Goal: Transaction & Acquisition: Purchase product/service

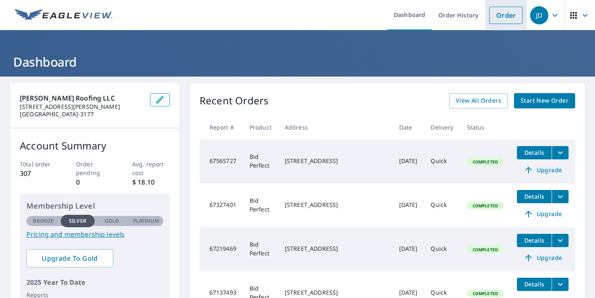
click at [502, 18] on link "Order" at bounding box center [505, 15] width 33 height 17
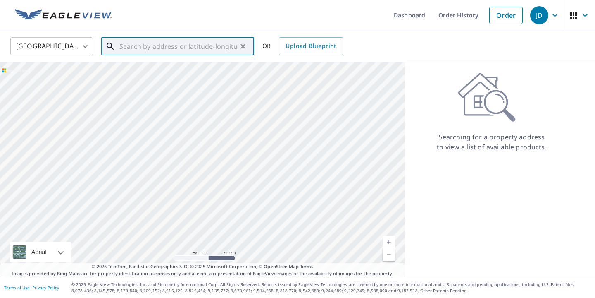
click at [168, 50] on input "text" at bounding box center [178, 46] width 118 height 23
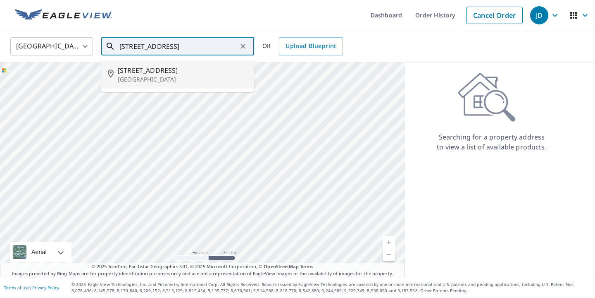
click at [145, 74] on span "[STREET_ADDRESS]" at bounding box center [183, 70] width 130 height 10
type input "[STREET_ADDRESS]"
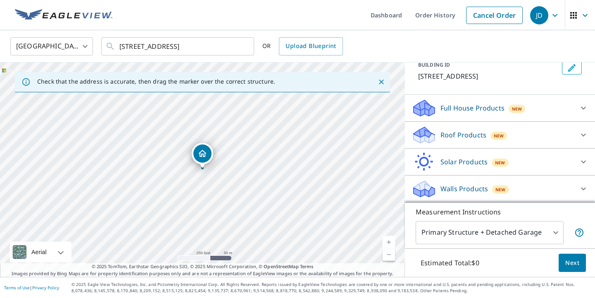
click at [459, 134] on p "Roof Products" at bounding box center [464, 135] width 46 height 10
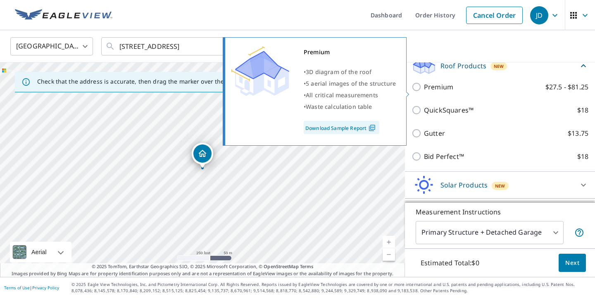
scroll to position [123, 0]
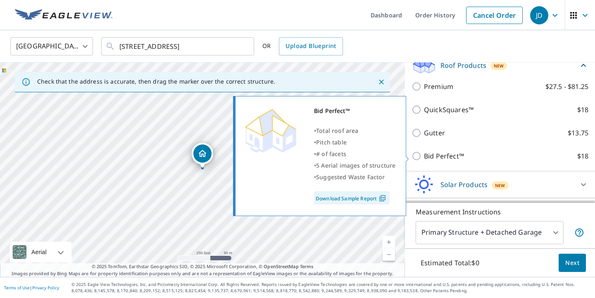
click at [416, 156] on input "Bid Perfect™ $18" at bounding box center [418, 156] width 12 height 10
checkbox input "true"
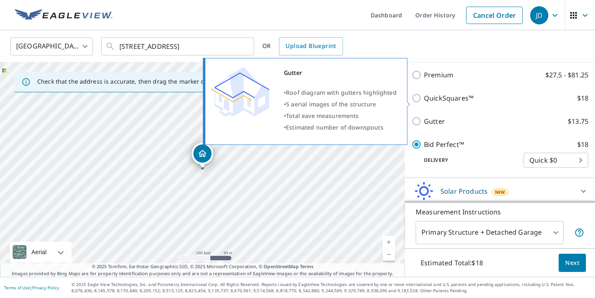
scroll to position [173, 0]
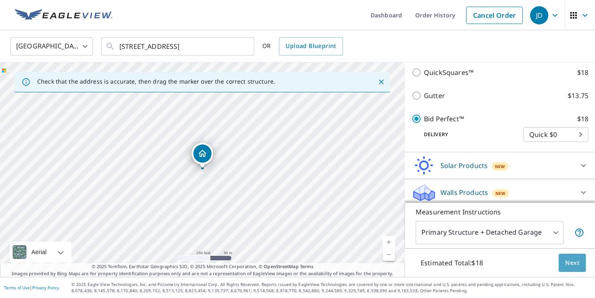
click at [568, 263] on span "Next" at bounding box center [572, 263] width 14 height 10
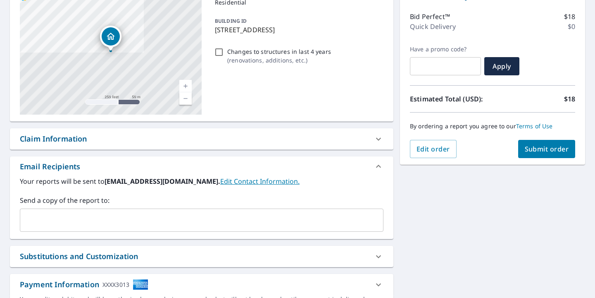
scroll to position [100, 0]
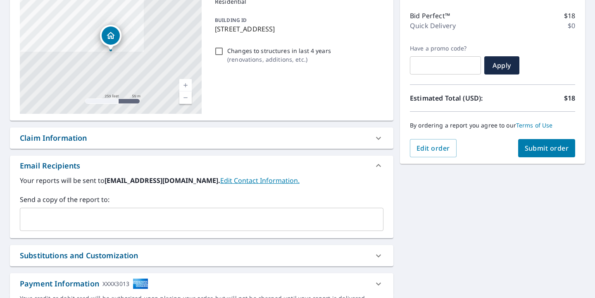
click at [262, 214] on input "text" at bounding box center [196, 219] width 344 height 16
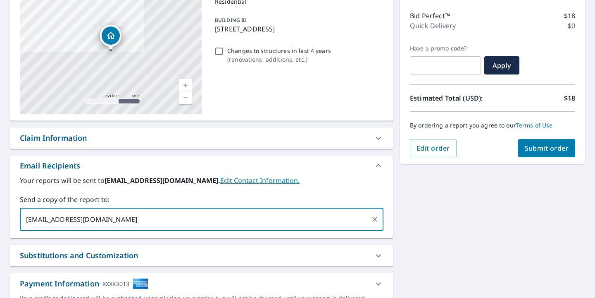
type input "[EMAIL_ADDRESS][DOMAIN_NAME]"
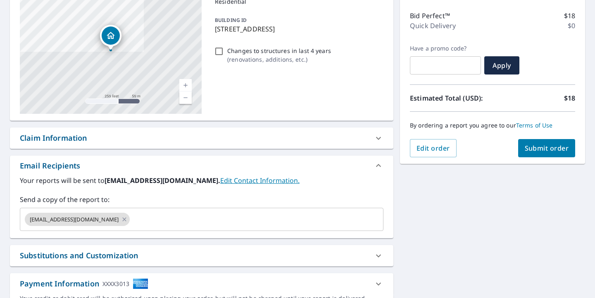
click at [491, 214] on div "[STREET_ADDRESS] Aerial Road A standard road map Aerial A detailed look from ab…" at bounding box center [297, 150] width 595 height 348
click at [548, 153] on button "Submit order" at bounding box center [546, 148] width 57 height 18
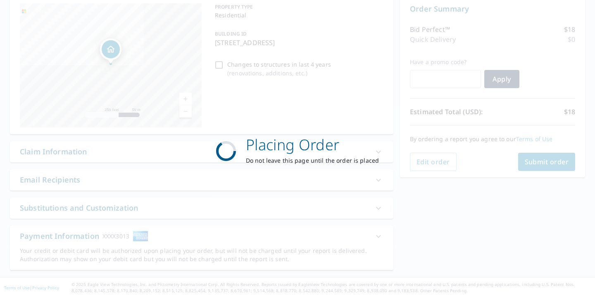
scroll to position [86, 0]
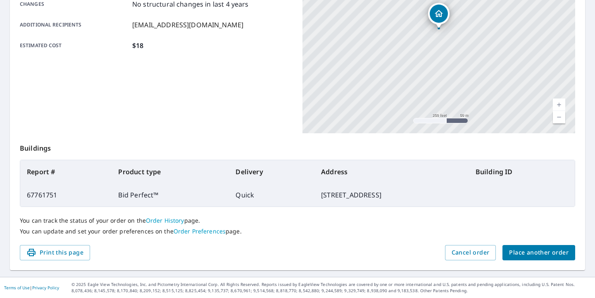
scroll to position [188, 0]
click at [550, 248] on span "Place another order" at bounding box center [539, 253] width 60 height 10
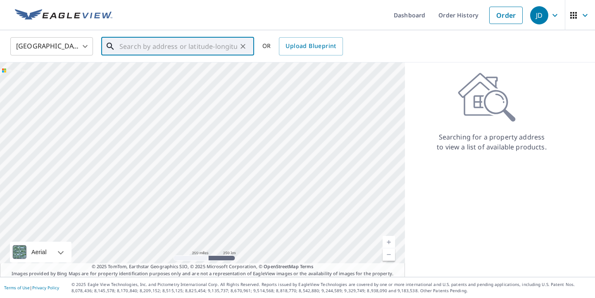
click at [129, 47] on input "text" at bounding box center [178, 46] width 118 height 23
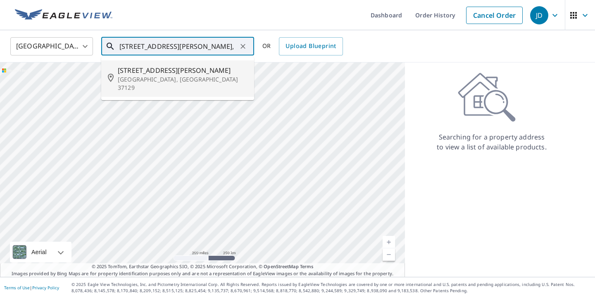
click at [134, 76] on p "[GEOGRAPHIC_DATA], [GEOGRAPHIC_DATA] 37129" at bounding box center [183, 83] width 130 height 17
type input "[STREET_ADDRESS][PERSON_NAME]"
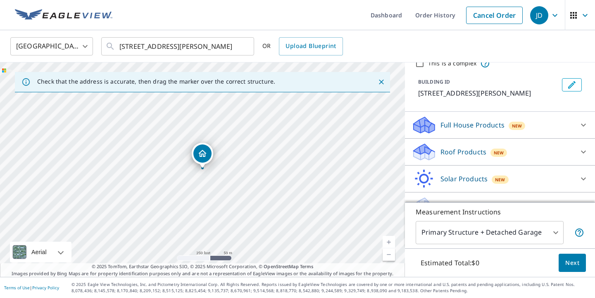
scroll to position [63, 0]
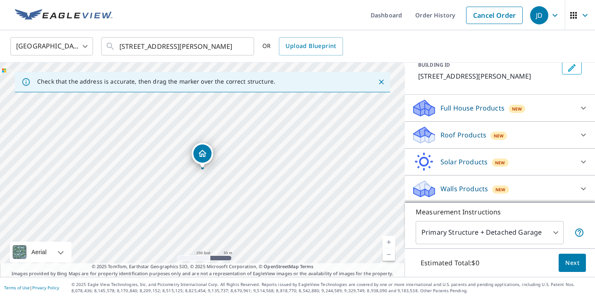
click at [459, 139] on p "Roof Products" at bounding box center [464, 135] width 46 height 10
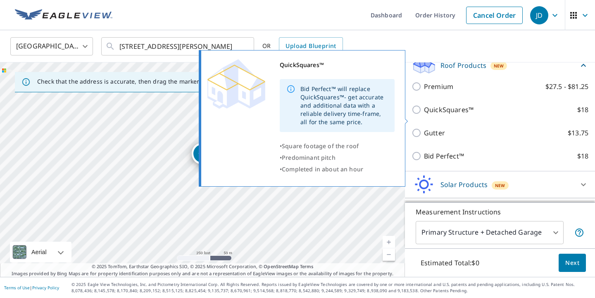
scroll to position [128, 0]
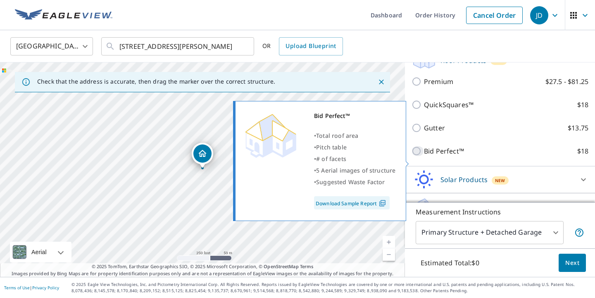
click at [417, 156] on input "Bid Perfect™ $18" at bounding box center [418, 151] width 12 height 10
checkbox input "true"
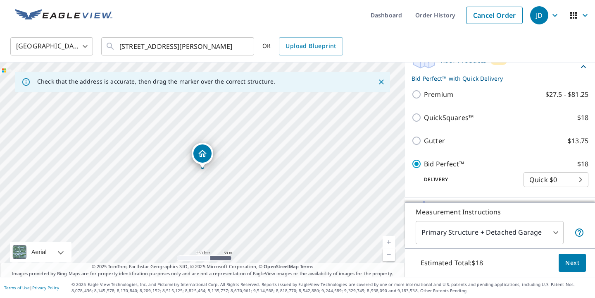
click at [572, 265] on span "Next" at bounding box center [572, 263] width 14 height 10
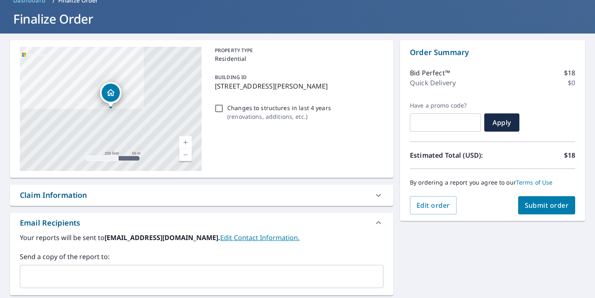
scroll to position [63, 0]
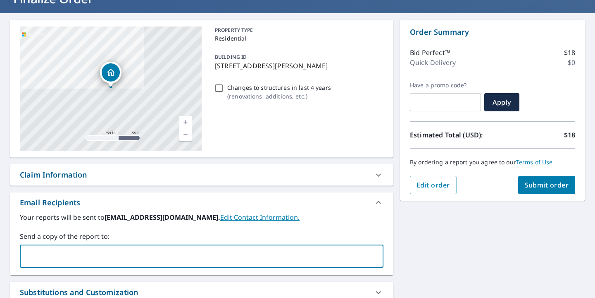
click at [256, 253] on input "text" at bounding box center [196, 256] width 344 height 16
type input "[EMAIL_ADDRESS][DOMAIN_NAME]"
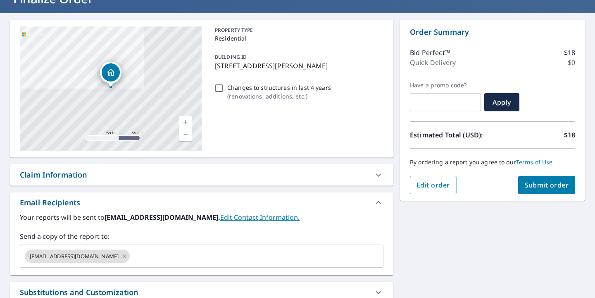
click at [400, 242] on div "[STREET_ADDRESS][PERSON_NAME] Aerial Road A standard road map Aerial A detailed…" at bounding box center [297, 187] width 595 height 348
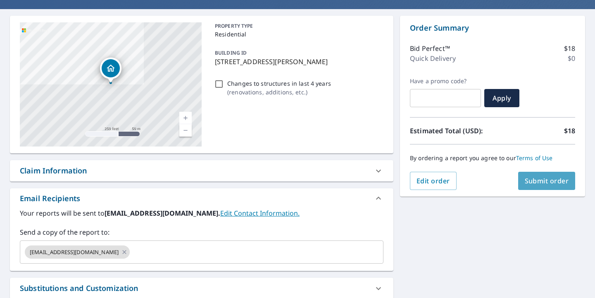
click at [544, 184] on span "Submit order" at bounding box center [547, 180] width 44 height 9
